Goal: Transaction & Acquisition: Purchase product/service

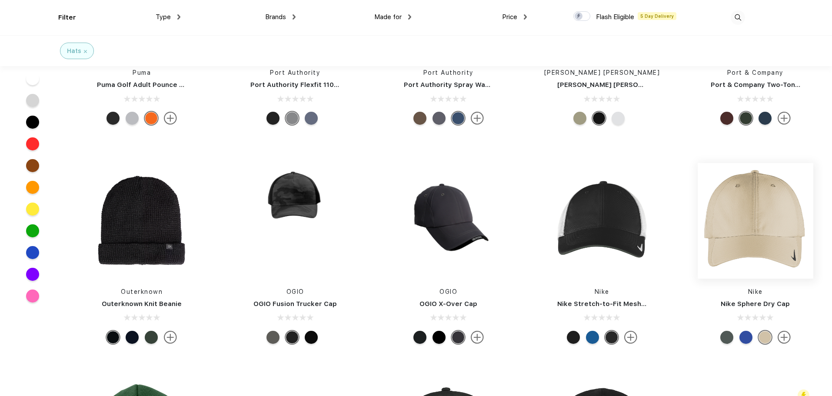
scroll to position [2737, 0]
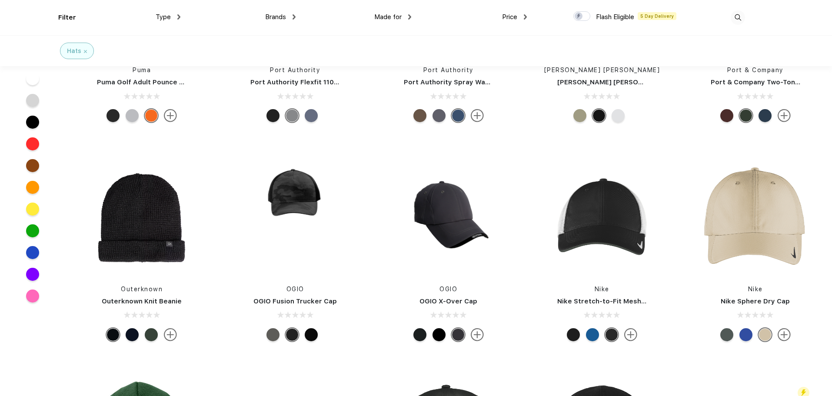
click at [744, 331] on div at bounding box center [745, 334] width 13 height 13
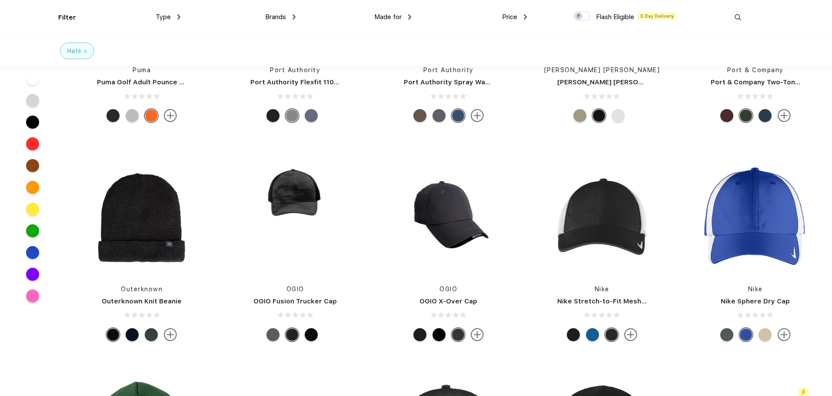
click at [769, 335] on div at bounding box center [764, 334] width 13 height 13
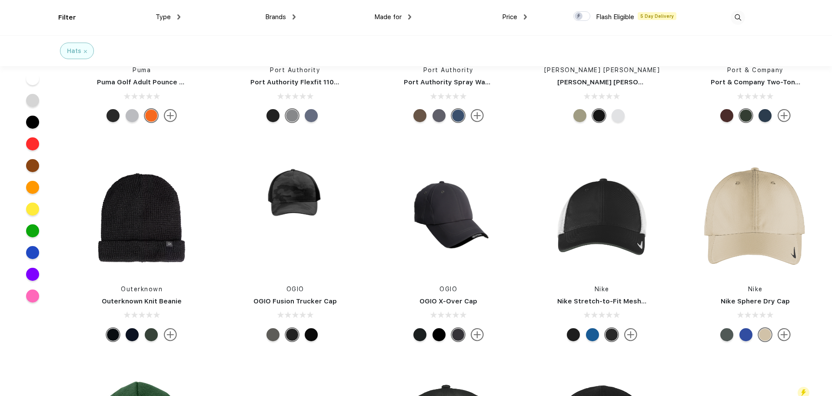
click at [726, 335] on div at bounding box center [726, 334] width 13 height 13
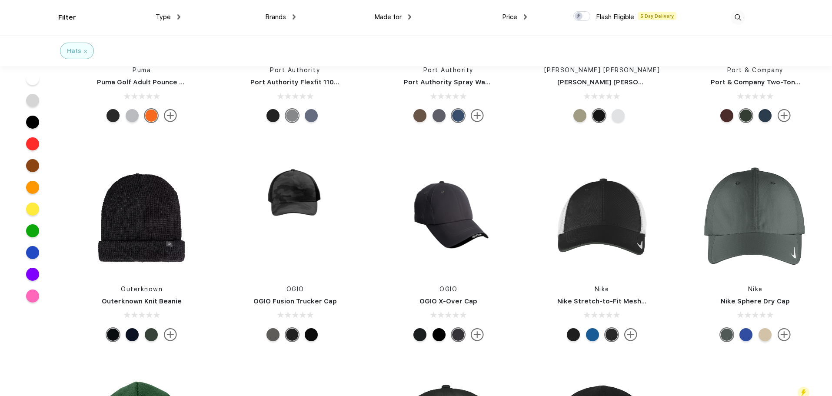
click at [765, 335] on div at bounding box center [764, 334] width 13 height 13
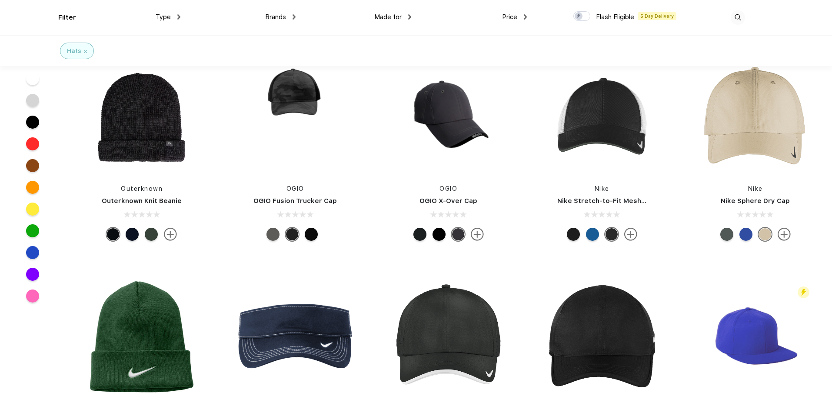
scroll to position [2824, 0]
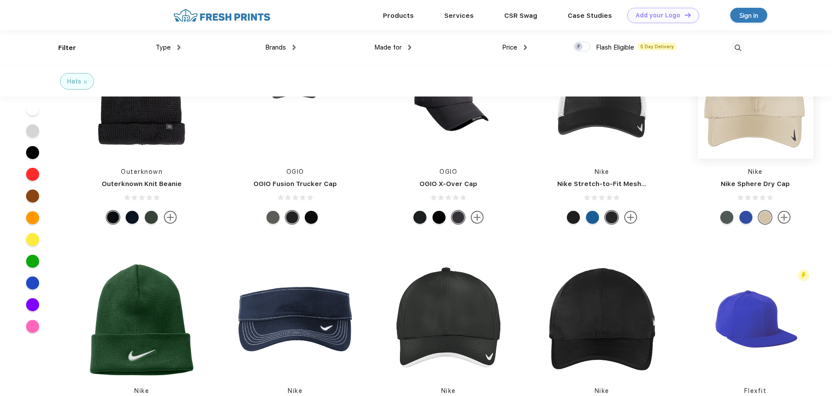
click at [739, 129] on img at bounding box center [755, 101] width 116 height 116
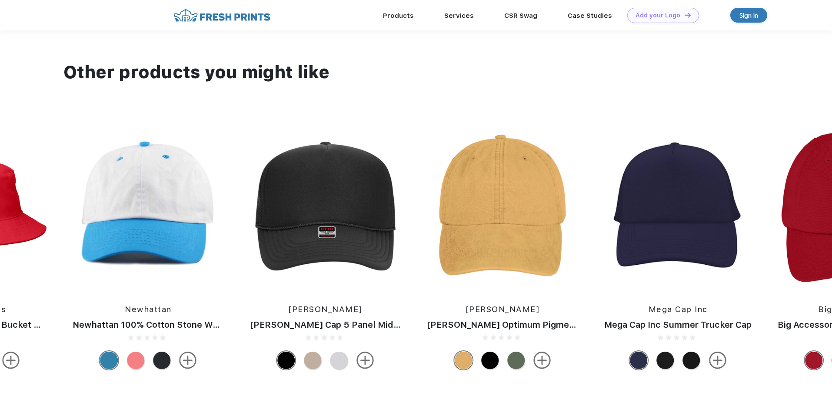
scroll to position [521, 0]
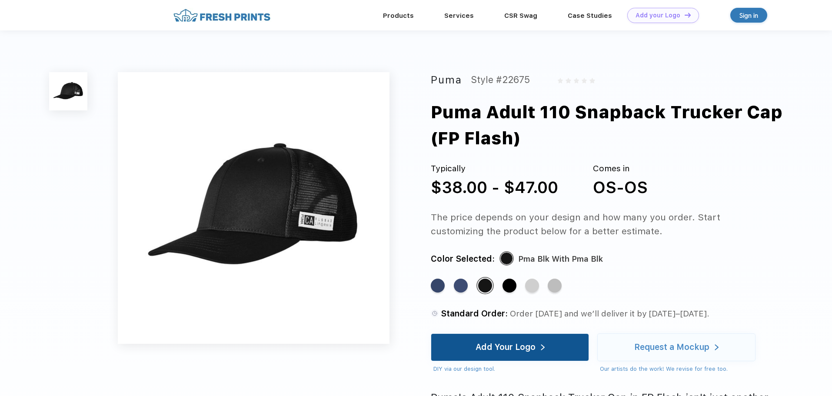
click at [510, 348] on div "Add Your Logo" at bounding box center [505, 347] width 60 height 9
